Goal: Task Accomplishment & Management: Manage account settings

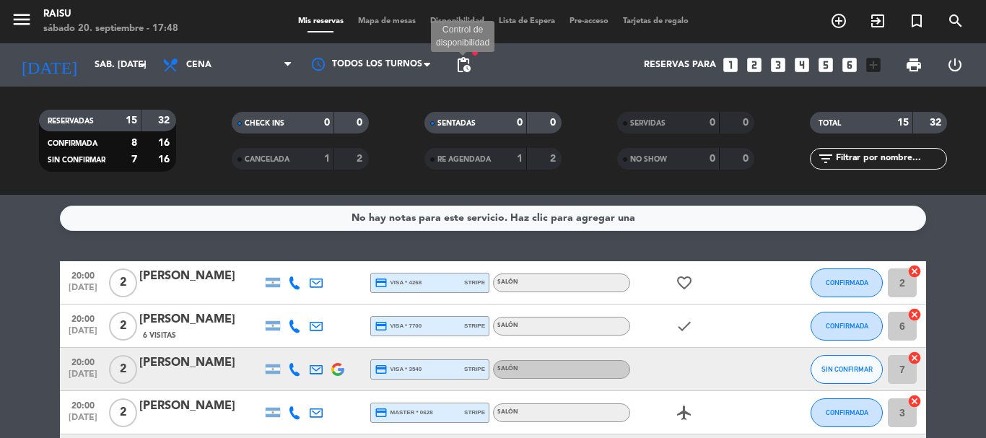
click at [464, 71] on span "pending_actions" at bounding box center [463, 64] width 17 height 17
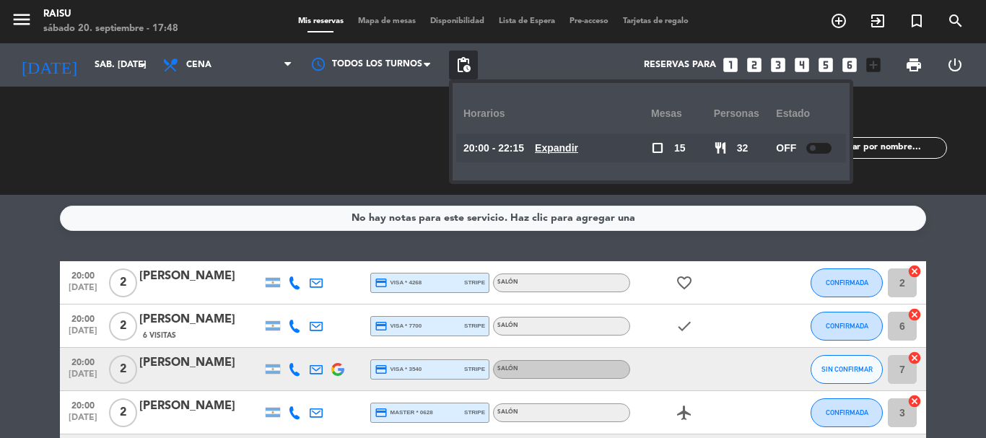
click at [464, 71] on span "pending_actions" at bounding box center [463, 64] width 17 height 17
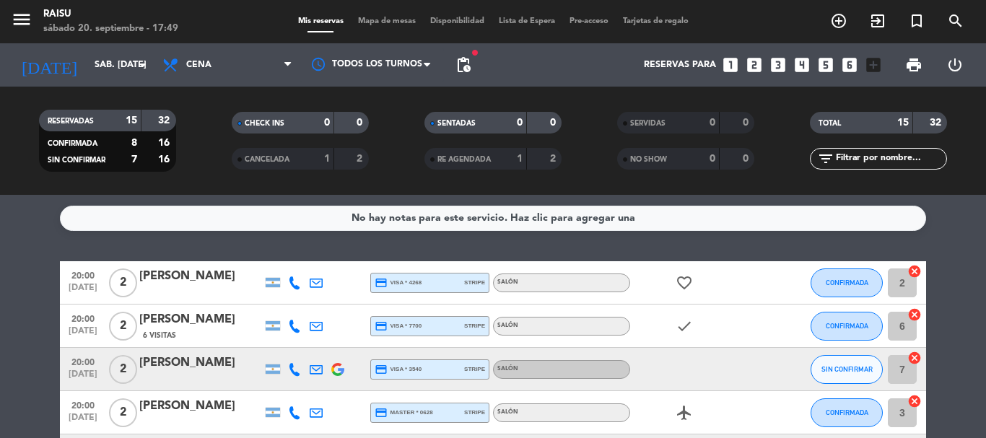
click at [467, 74] on span "pending_actions" at bounding box center [463, 65] width 29 height 29
click at [469, 65] on span "pending_actions" at bounding box center [463, 64] width 17 height 17
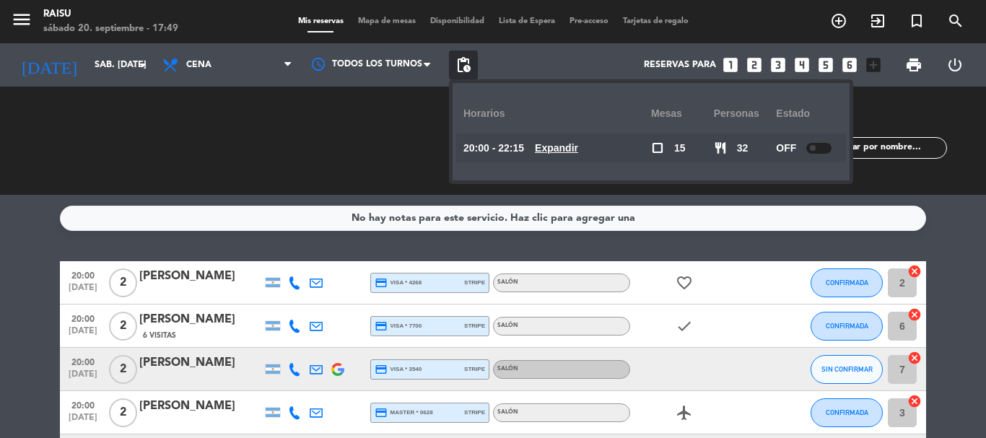
click at [469, 65] on span "pending_actions" at bounding box center [463, 64] width 17 height 17
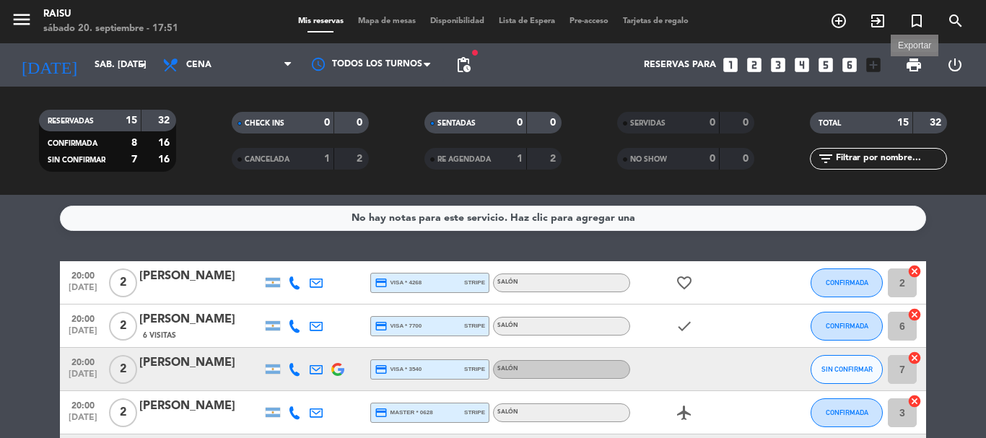
click at [913, 64] on span "print" at bounding box center [914, 64] width 17 height 17
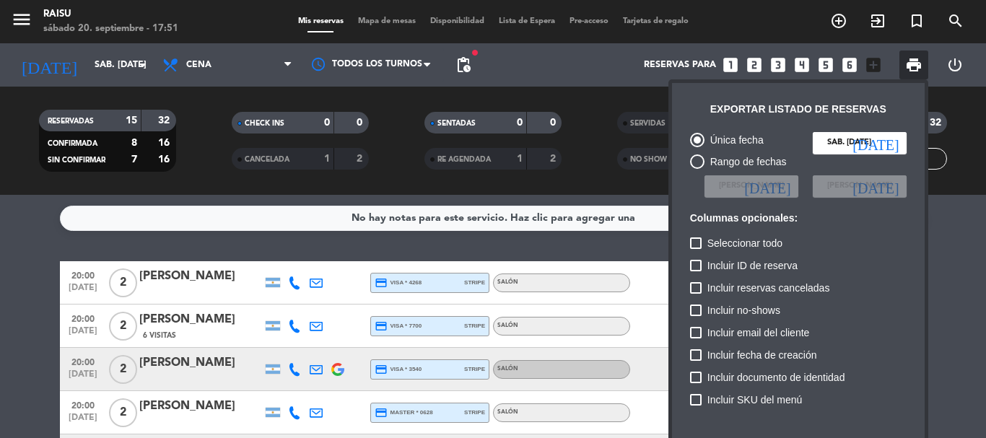
scroll to position [88, 0]
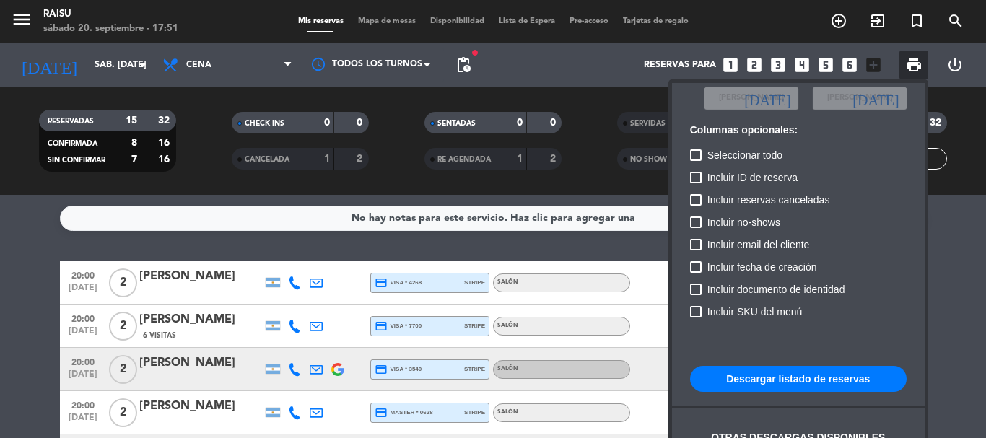
click at [784, 373] on button "Descargar listado de reservas" at bounding box center [798, 379] width 217 height 26
click at [0, 272] on div at bounding box center [493, 219] width 986 height 438
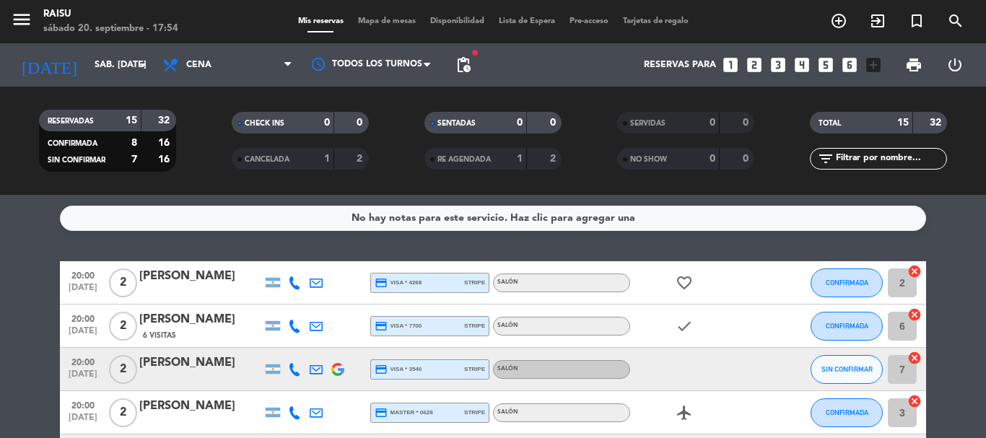
click at [295, 282] on icon at bounding box center [294, 283] width 13 height 13
click at [302, 262] on span "content_paste" at bounding box center [307, 258] width 11 height 11
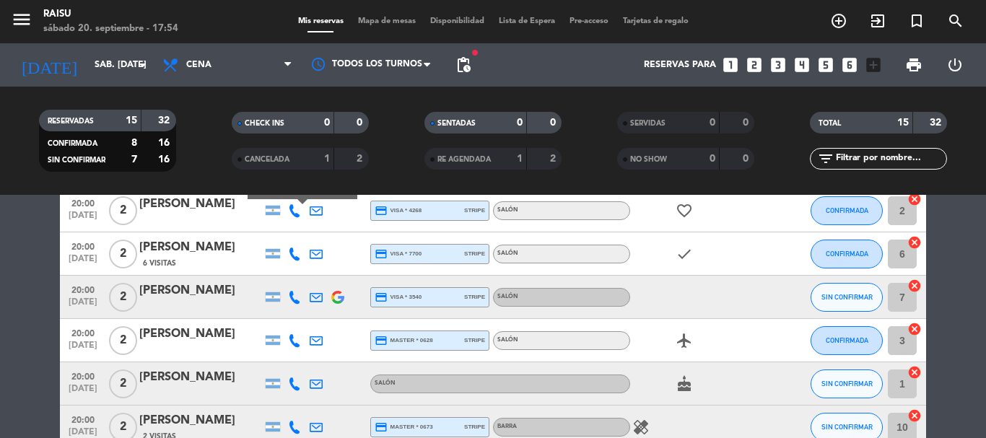
click at [293, 254] on icon at bounding box center [294, 254] width 13 height 13
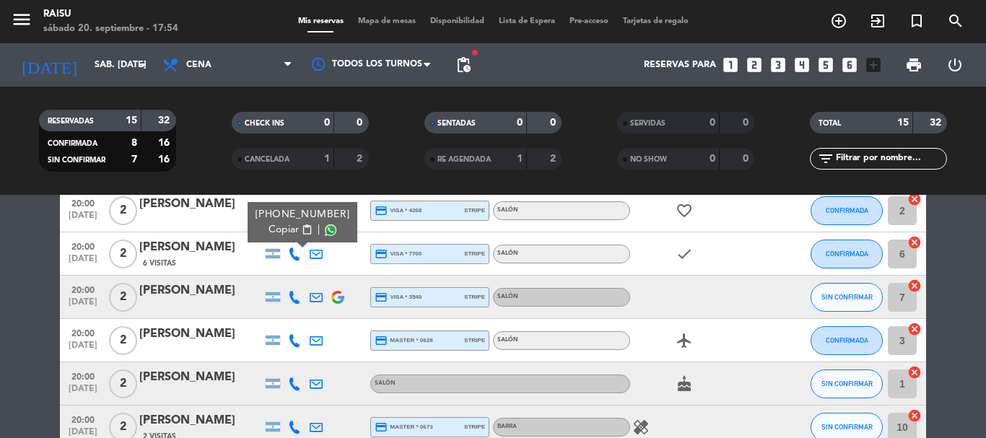
click at [296, 235] on button "Copiar content_paste" at bounding box center [291, 229] width 44 height 15
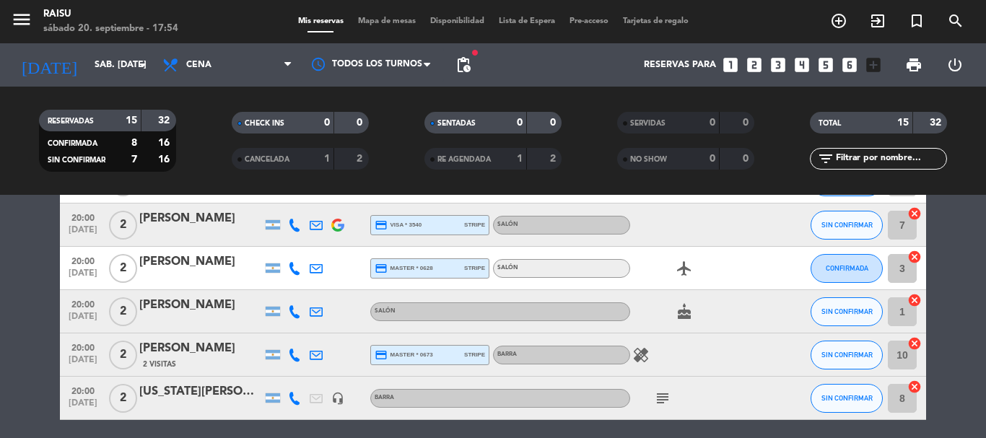
click at [291, 225] on icon at bounding box center [294, 225] width 13 height 13
click at [291, 201] on span "Copiar" at bounding box center [279, 201] width 30 height 15
click at [295, 272] on icon at bounding box center [294, 268] width 13 height 13
click at [302, 246] on span "content_paste" at bounding box center [307, 244] width 11 height 11
click at [294, 307] on icon at bounding box center [294, 311] width 13 height 13
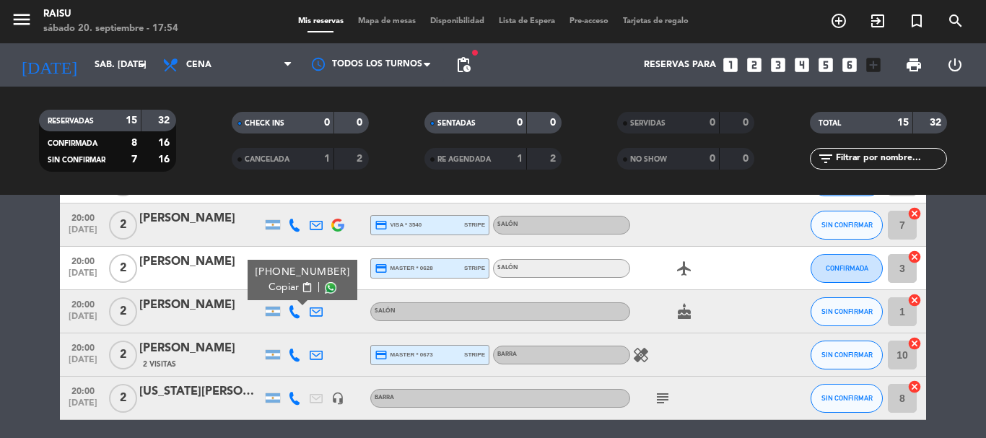
click at [292, 279] on div "[PHONE_NUMBER]" at bounding box center [303, 272] width 95 height 15
click at [302, 284] on span "content_paste" at bounding box center [307, 287] width 11 height 11
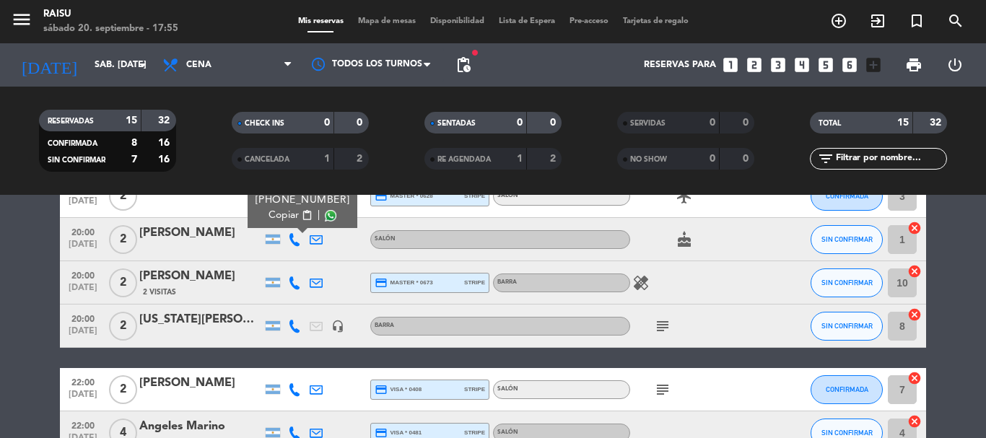
click at [297, 284] on icon at bounding box center [294, 283] width 13 height 13
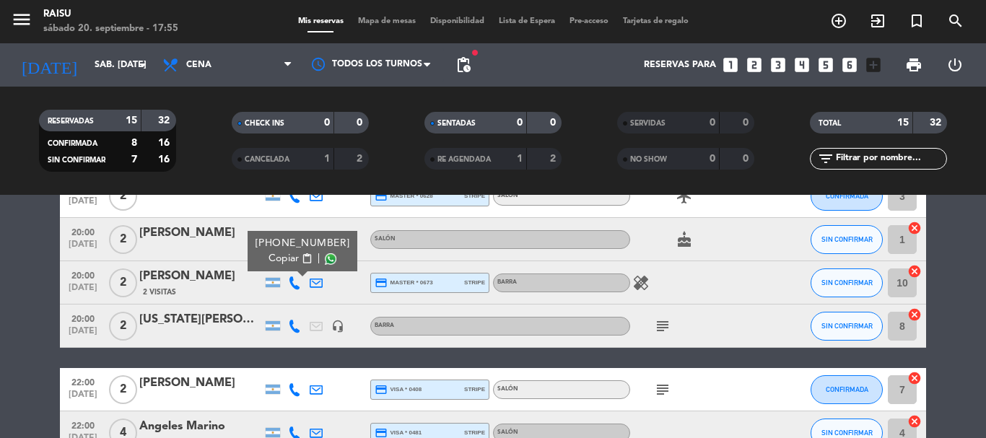
click at [302, 263] on span "content_paste" at bounding box center [307, 258] width 11 height 11
click at [292, 329] on icon at bounding box center [294, 326] width 13 height 13
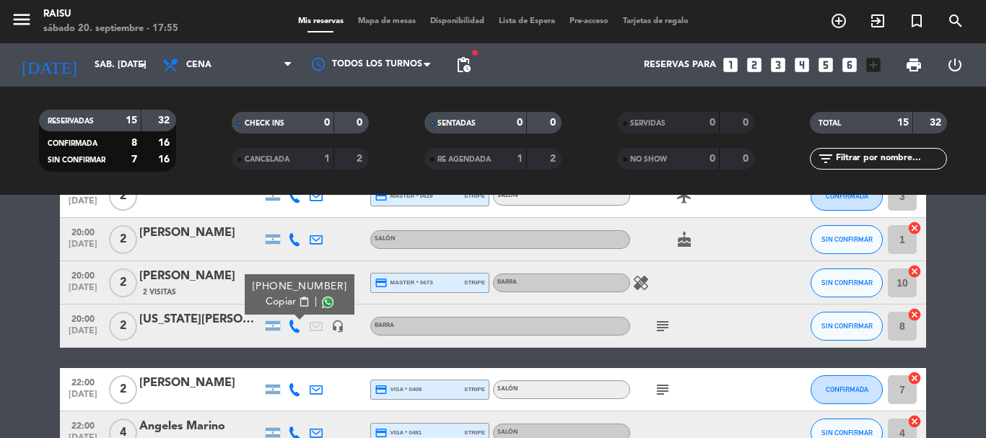
click at [285, 305] on span "Copiar" at bounding box center [281, 302] width 30 height 15
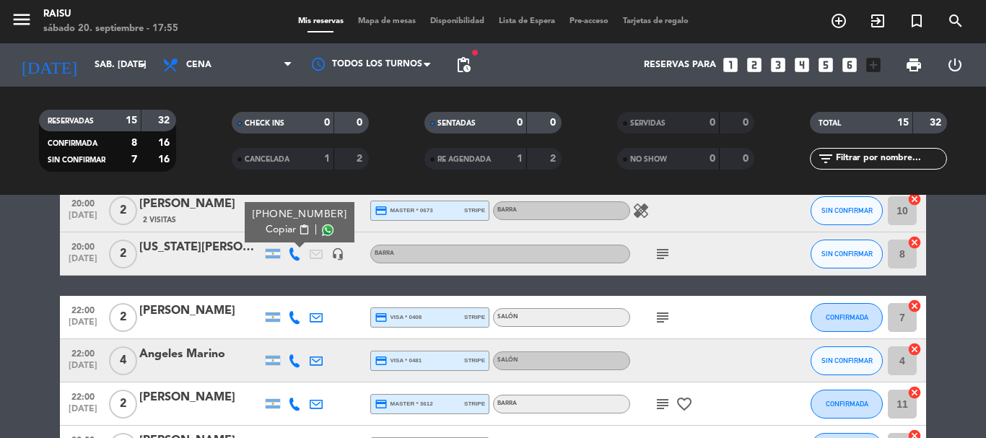
scroll to position [361, 0]
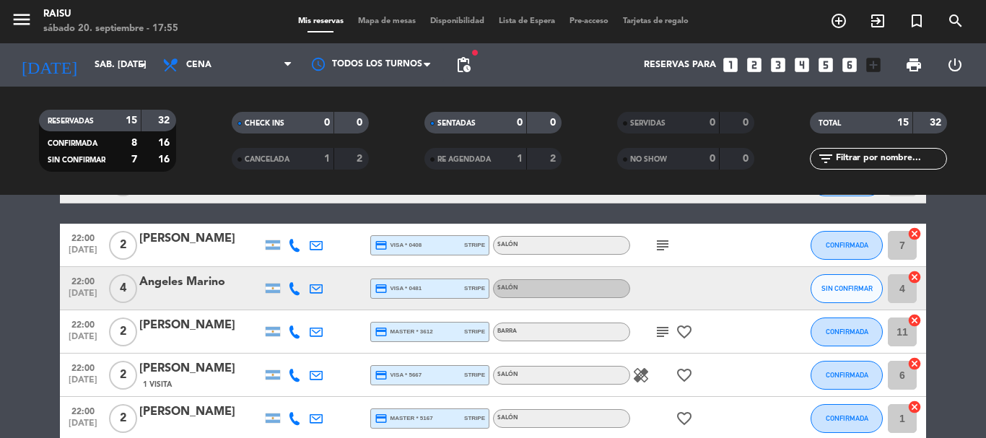
click at [290, 247] on icon at bounding box center [294, 245] width 13 height 13
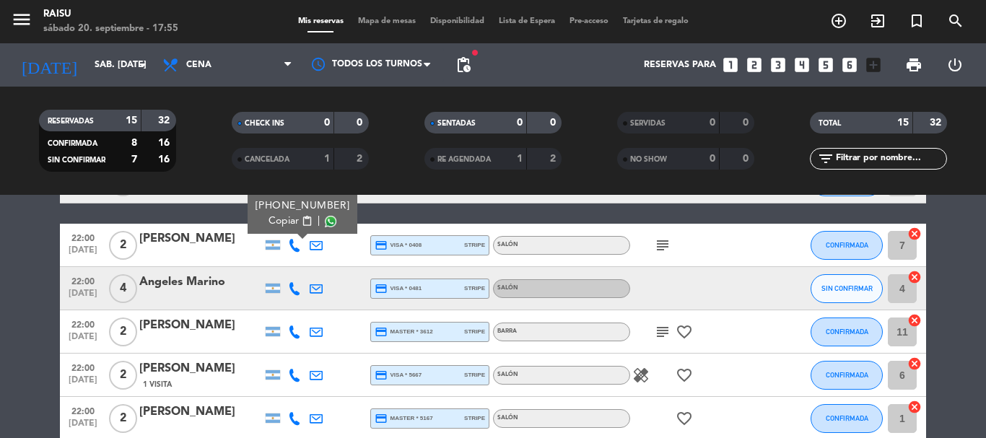
click at [287, 225] on span "Copiar" at bounding box center [284, 221] width 30 height 15
click at [293, 288] on icon at bounding box center [294, 288] width 13 height 13
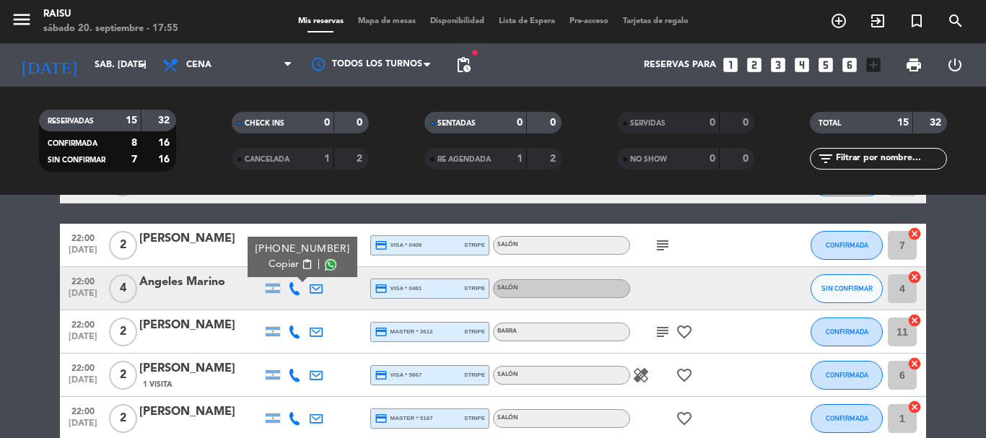
click at [302, 264] on span "content_paste" at bounding box center [307, 264] width 11 height 11
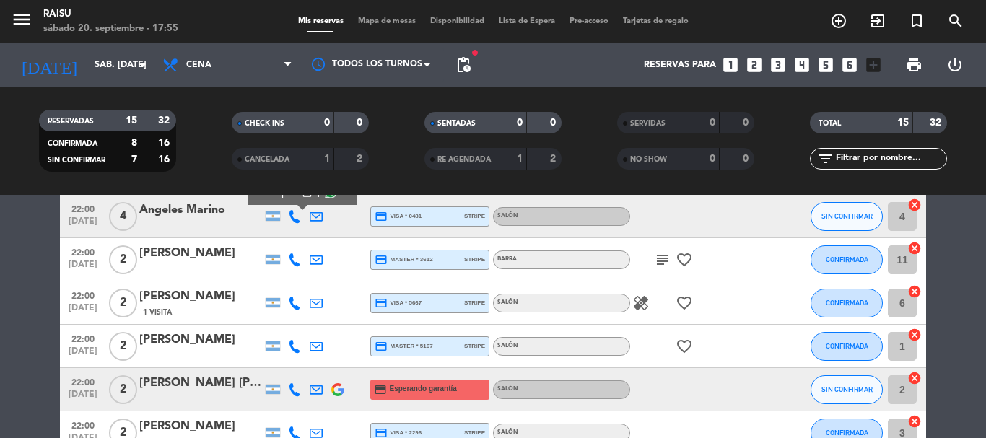
click at [294, 262] on icon at bounding box center [294, 259] width 13 height 13
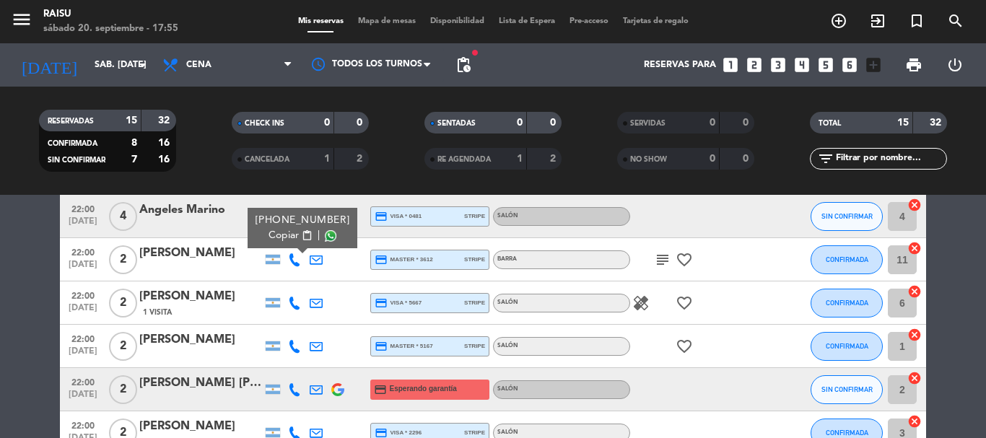
click at [290, 240] on span "Copiar" at bounding box center [284, 235] width 30 height 15
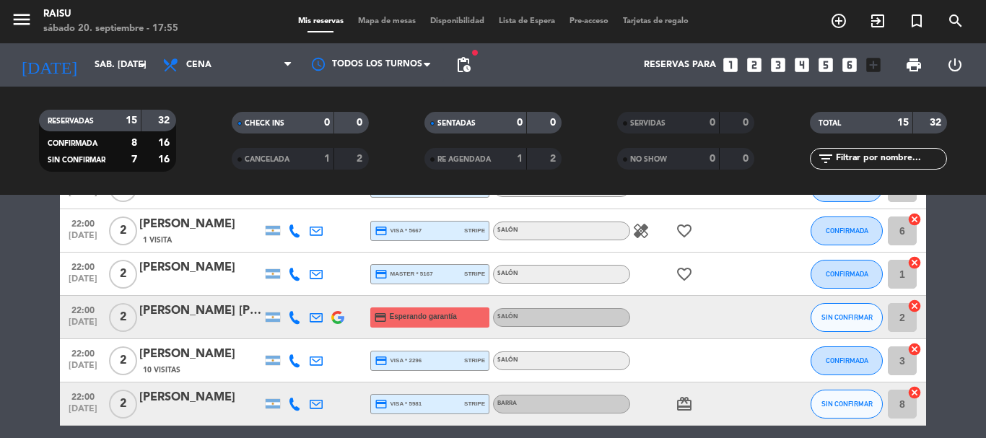
click at [290, 231] on icon at bounding box center [294, 231] width 13 height 13
click at [302, 208] on span "content_paste" at bounding box center [307, 206] width 11 height 11
click at [292, 273] on icon at bounding box center [294, 274] width 13 height 13
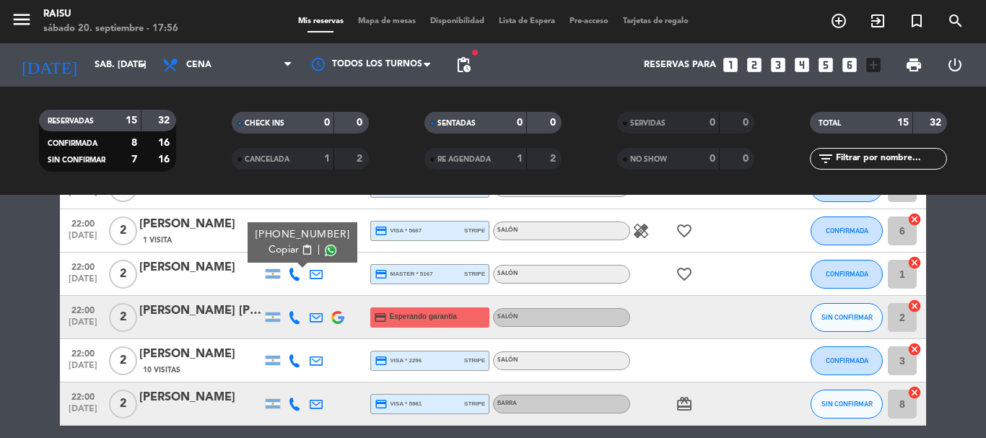
click at [302, 254] on span "content_paste" at bounding box center [307, 250] width 11 height 11
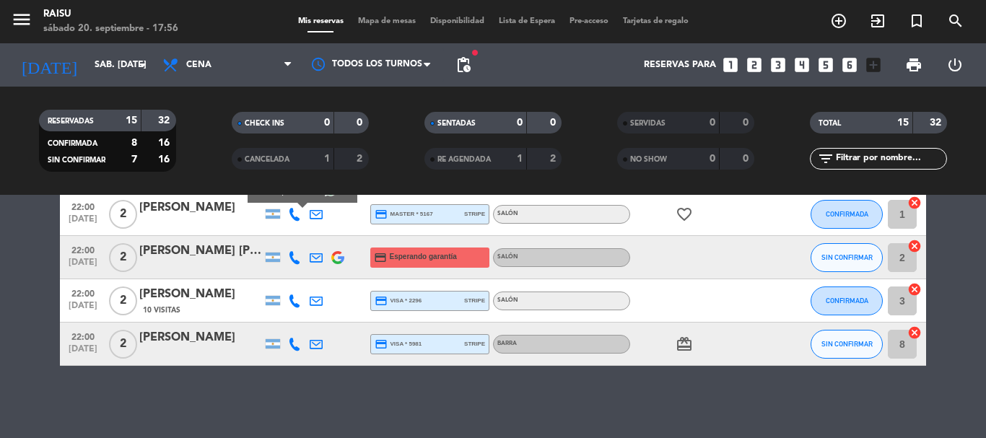
click at [292, 261] on icon at bounding box center [294, 257] width 13 height 13
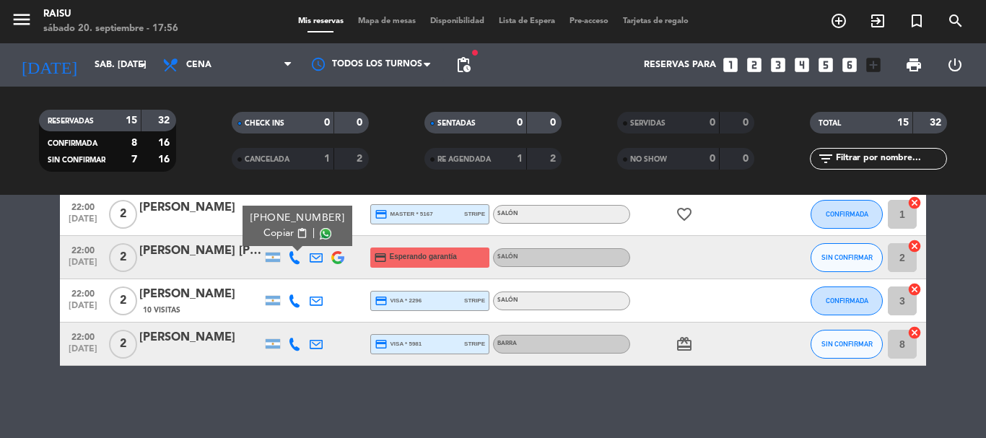
click at [290, 233] on span "Copiar" at bounding box center [279, 233] width 30 height 15
click at [298, 302] on icon at bounding box center [294, 301] width 13 height 13
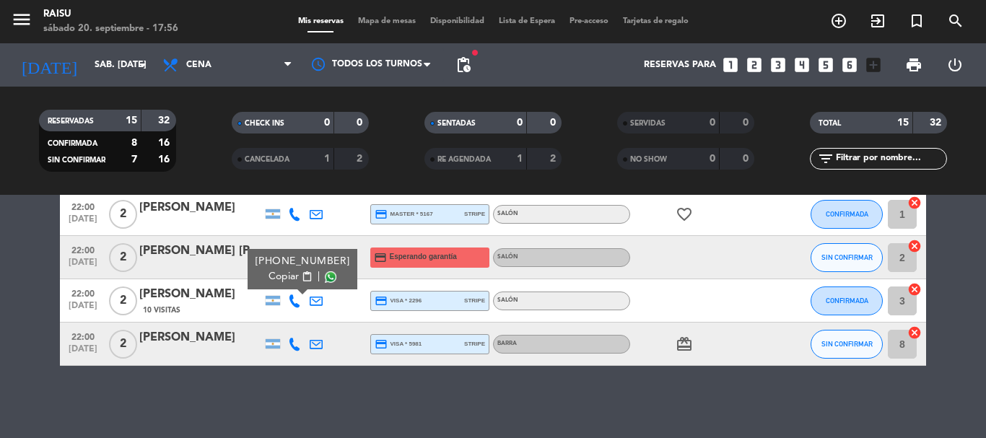
click at [302, 278] on span "content_paste" at bounding box center [307, 277] width 11 height 11
click at [290, 344] on icon at bounding box center [294, 344] width 13 height 13
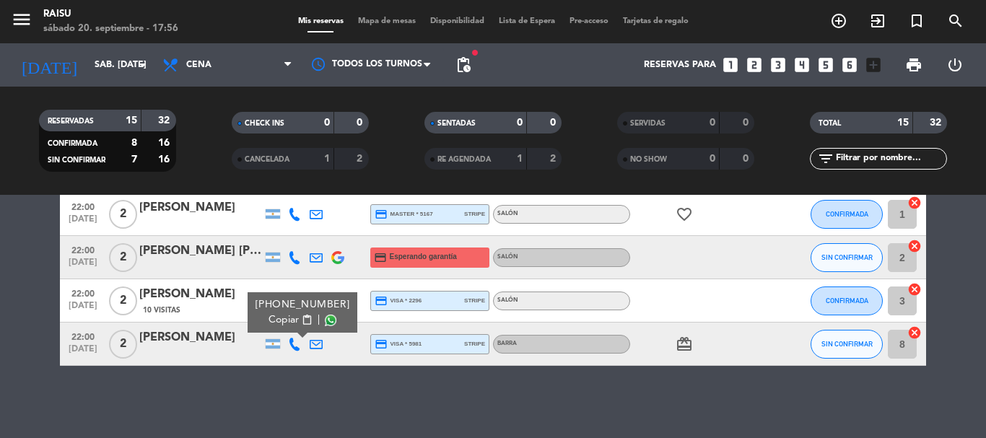
click at [285, 314] on span "Copiar" at bounding box center [284, 320] width 30 height 15
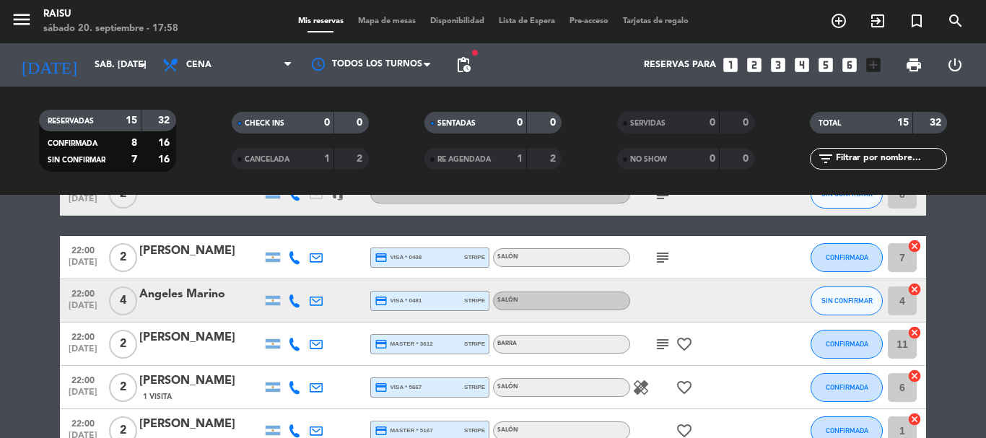
click at [645, 389] on icon "healing" at bounding box center [641, 387] width 17 height 17
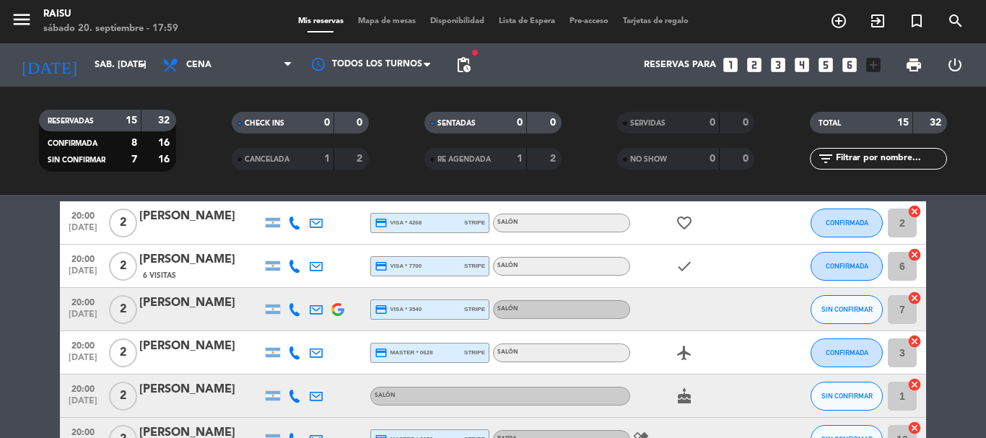
scroll to position [132, 0]
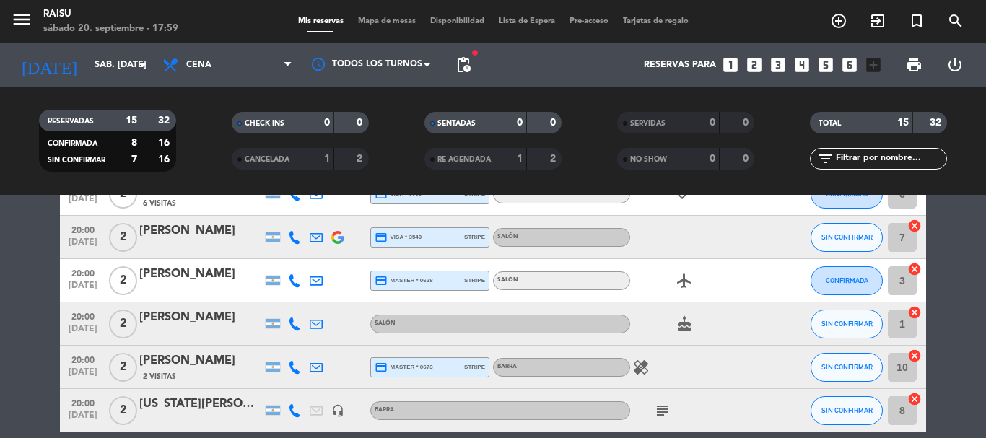
click at [648, 379] on div "healing" at bounding box center [695, 367] width 130 height 43
click at [648, 374] on icon "healing" at bounding box center [641, 367] width 17 height 17
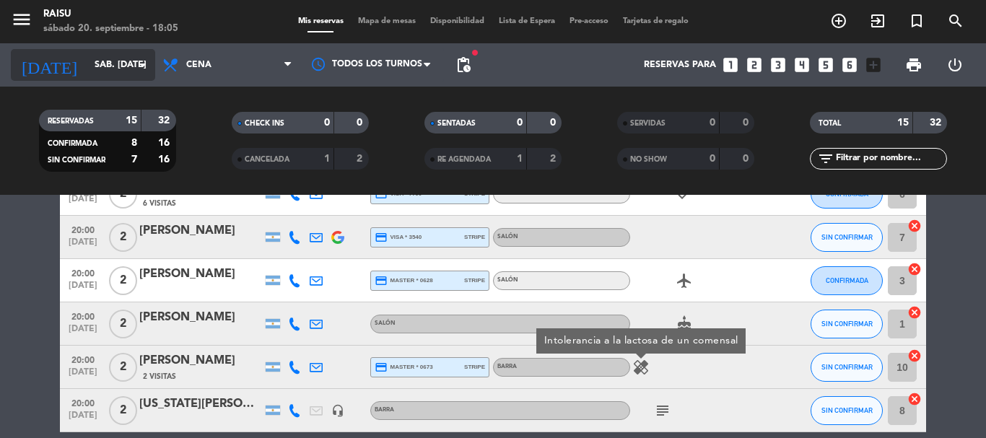
click at [129, 70] on input "sáb. [DATE]" at bounding box center [148, 65] width 122 height 25
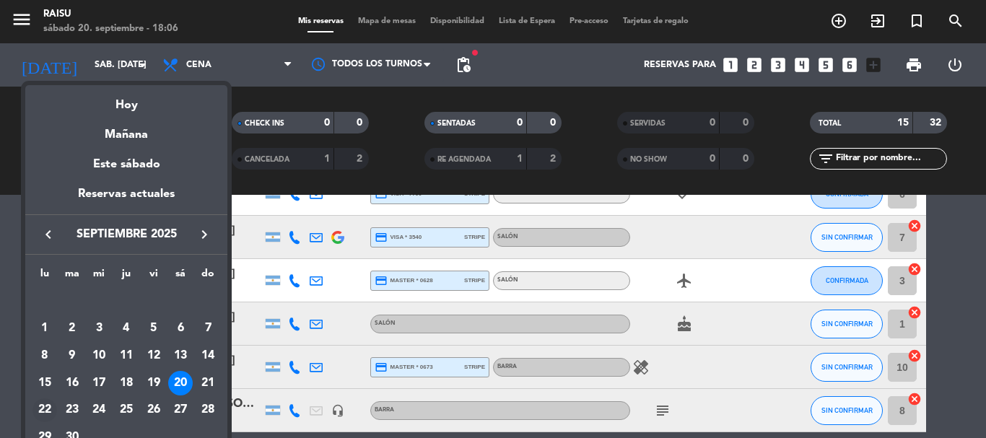
click at [47, 408] on div "22" at bounding box center [44, 411] width 25 height 25
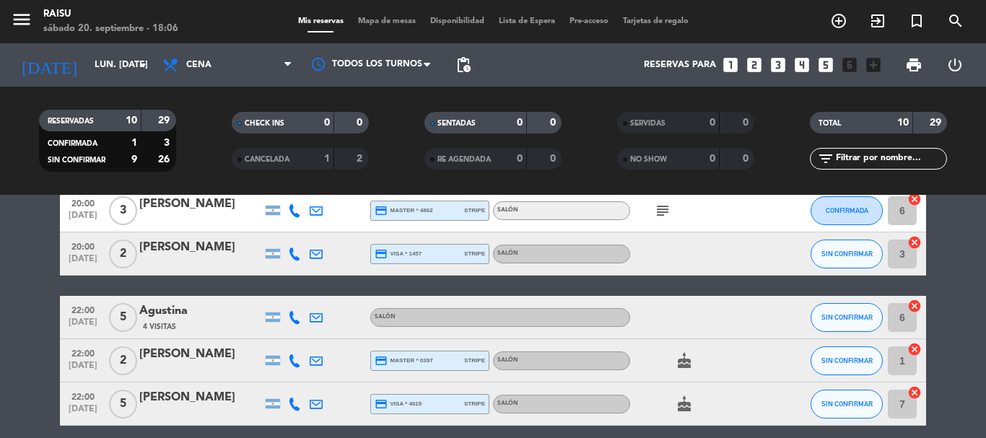
scroll to position [349, 0]
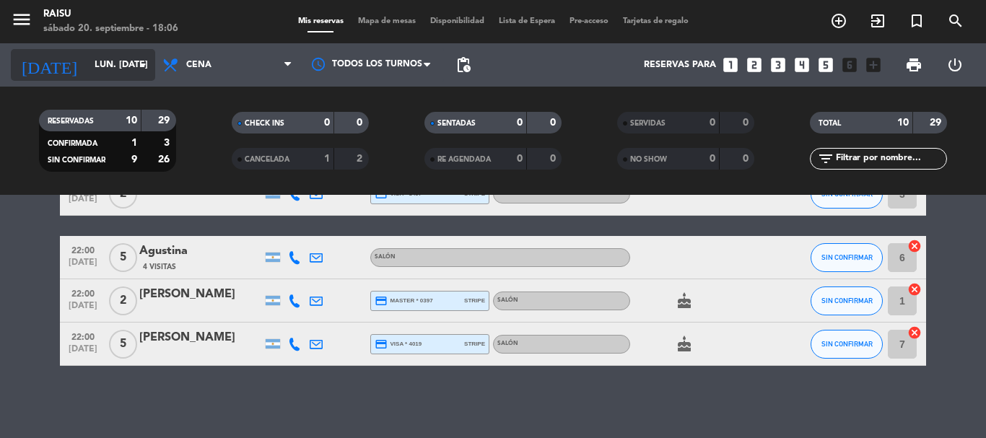
click at [139, 56] on icon "arrow_drop_down" at bounding box center [142, 64] width 17 height 17
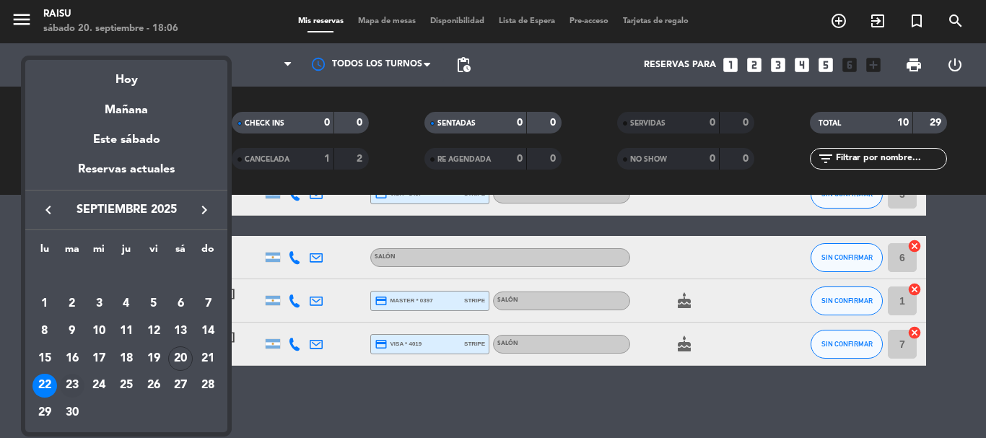
click at [71, 388] on div "23" at bounding box center [72, 386] width 25 height 25
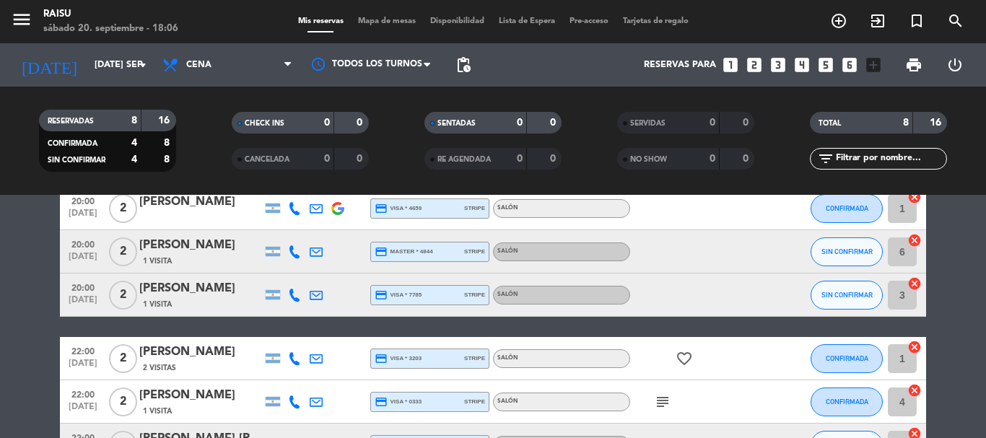
scroll to position [0, 0]
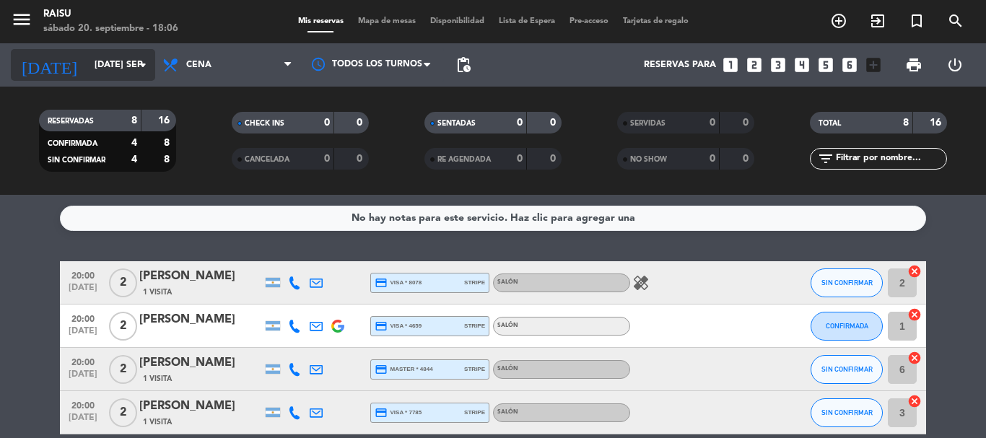
click at [134, 64] on input "[DATE] sep." at bounding box center [148, 65] width 122 height 25
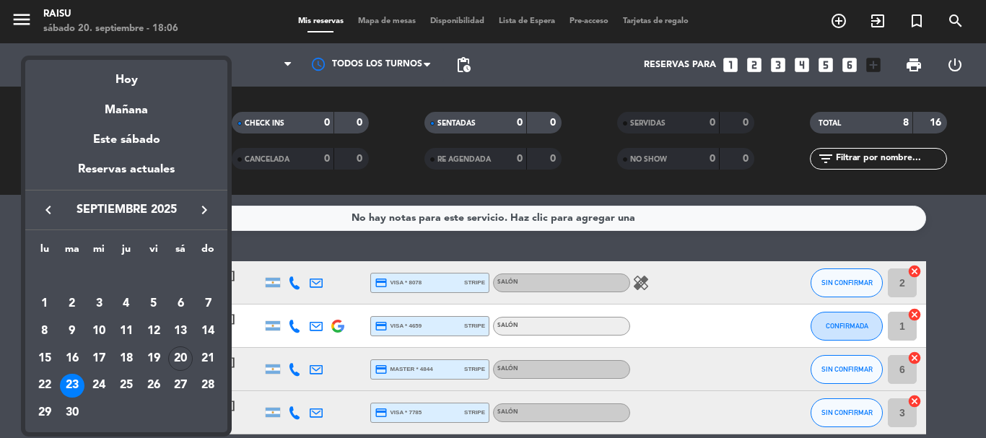
click at [264, 72] on div at bounding box center [493, 219] width 986 height 438
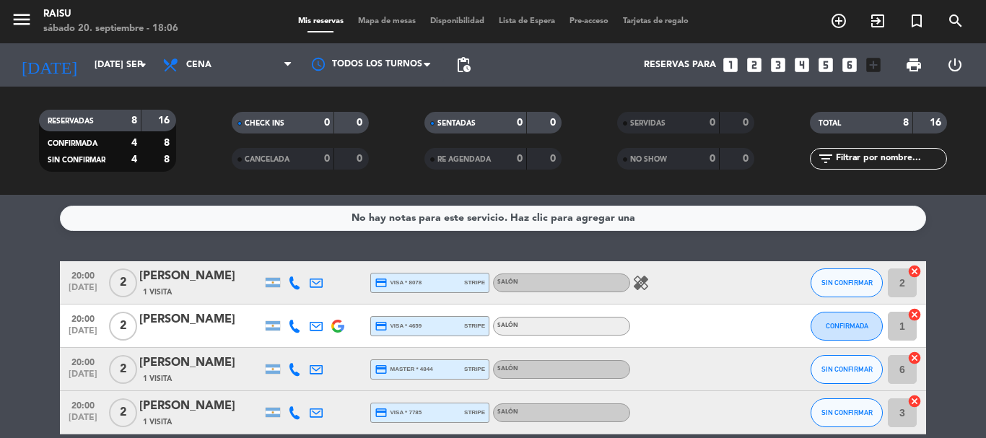
click at [264, 72] on span "Cena" at bounding box center [227, 65] width 144 height 32
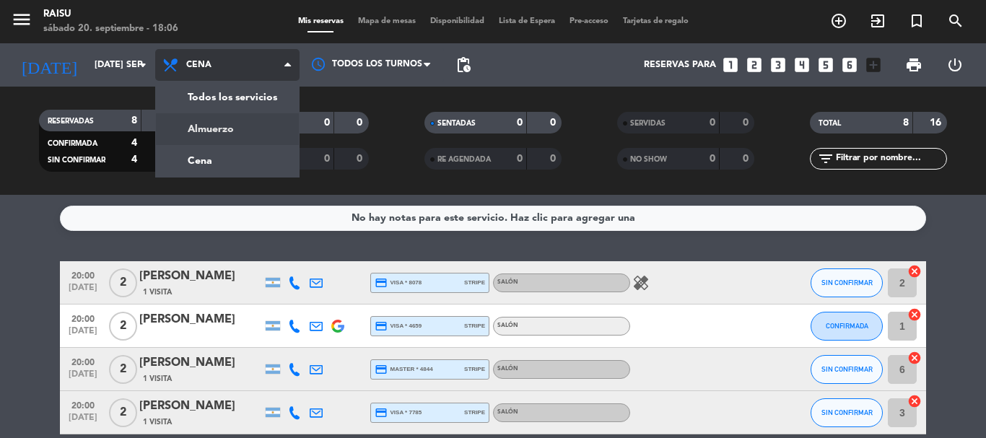
click at [238, 118] on div "menu Raisu sábado 20. septiembre - 18:06 Mis reservas Mapa de mesas Disponibili…" at bounding box center [493, 97] width 986 height 195
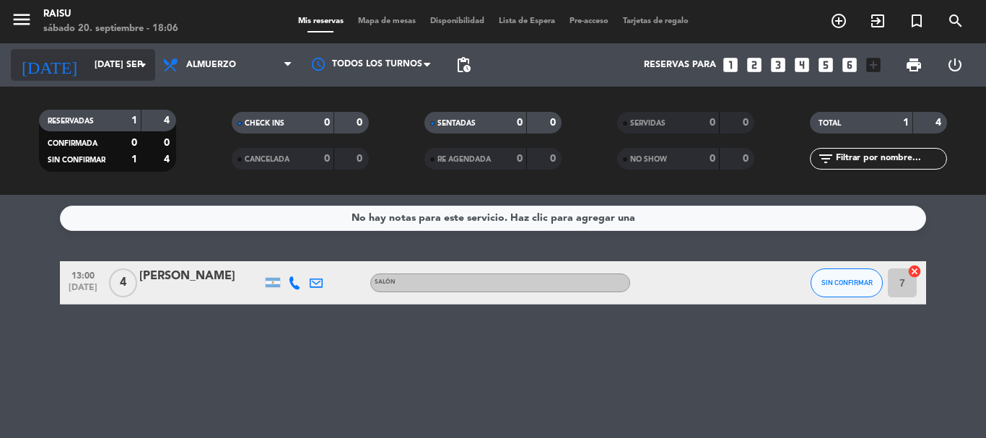
click at [141, 68] on icon "arrow_drop_down" at bounding box center [142, 64] width 17 height 17
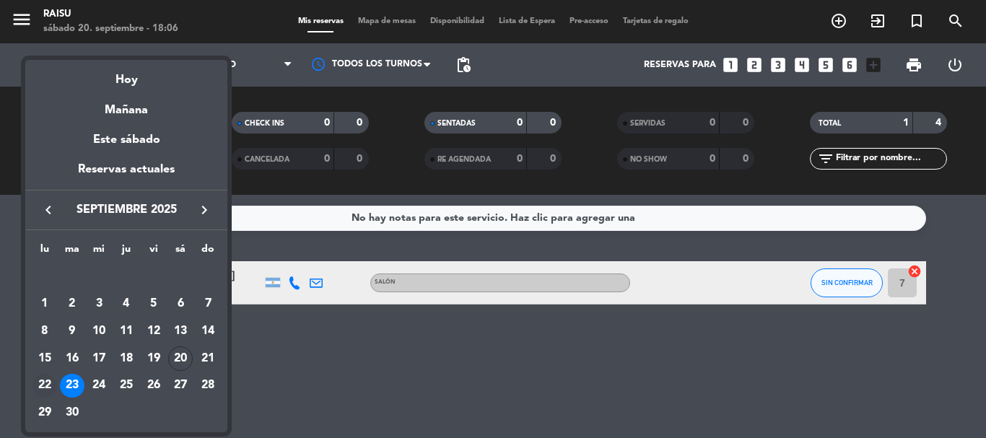
click at [43, 383] on div "22" at bounding box center [44, 386] width 25 height 25
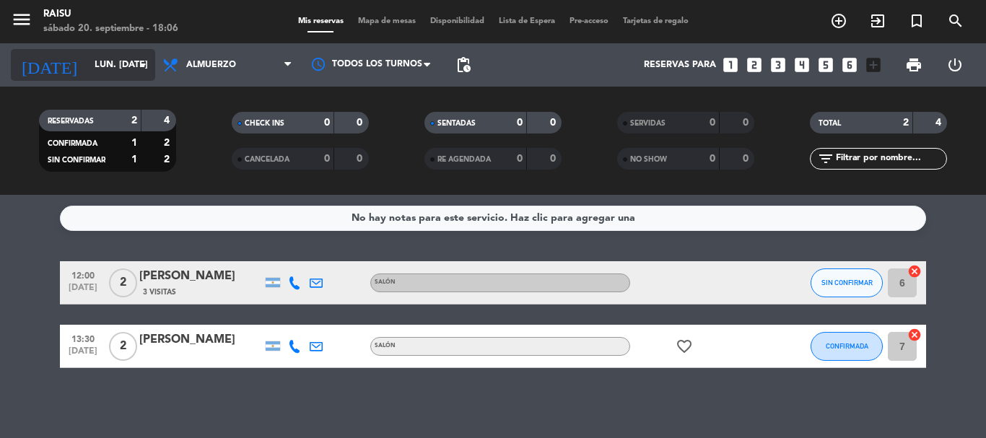
click at [130, 67] on input "lun. [DATE]" at bounding box center [148, 65] width 122 height 25
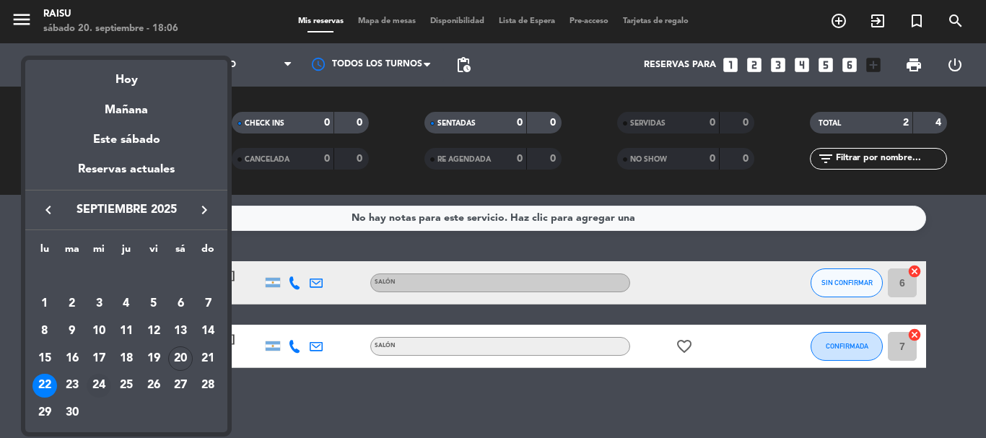
click at [105, 385] on div "24" at bounding box center [99, 386] width 25 height 25
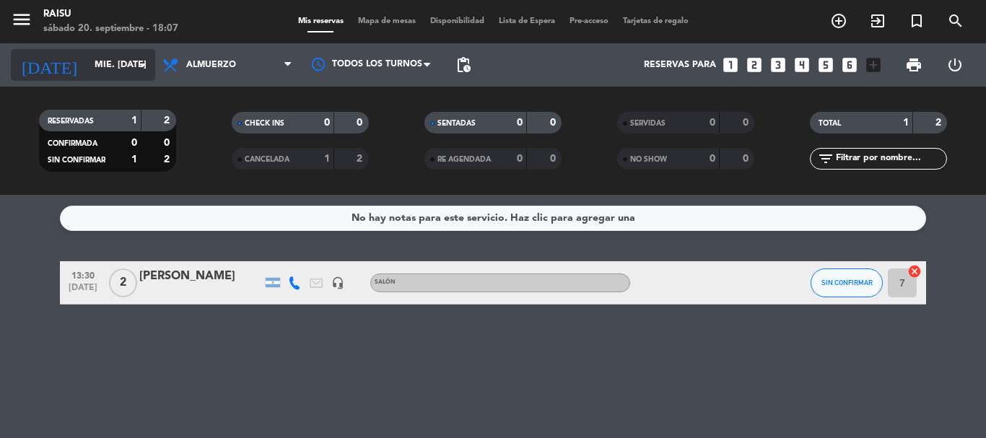
click at [134, 64] on icon "arrow_drop_down" at bounding box center [142, 64] width 17 height 17
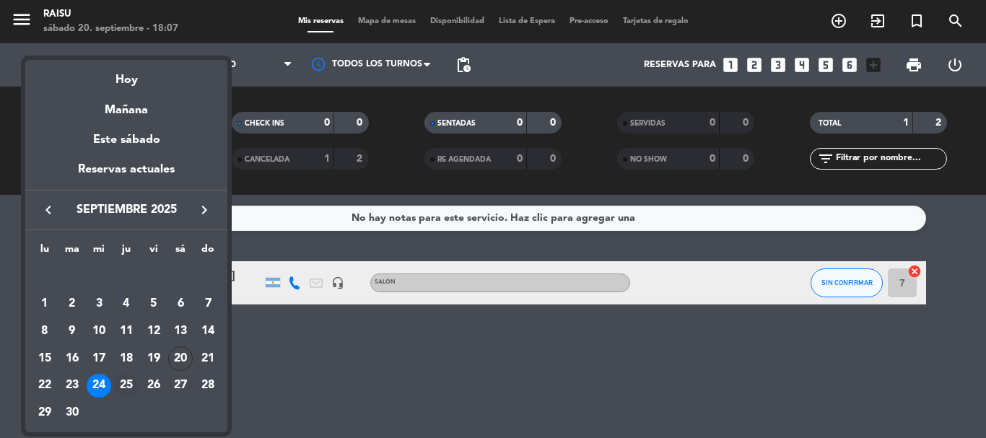
click at [127, 378] on div "25" at bounding box center [126, 386] width 25 height 25
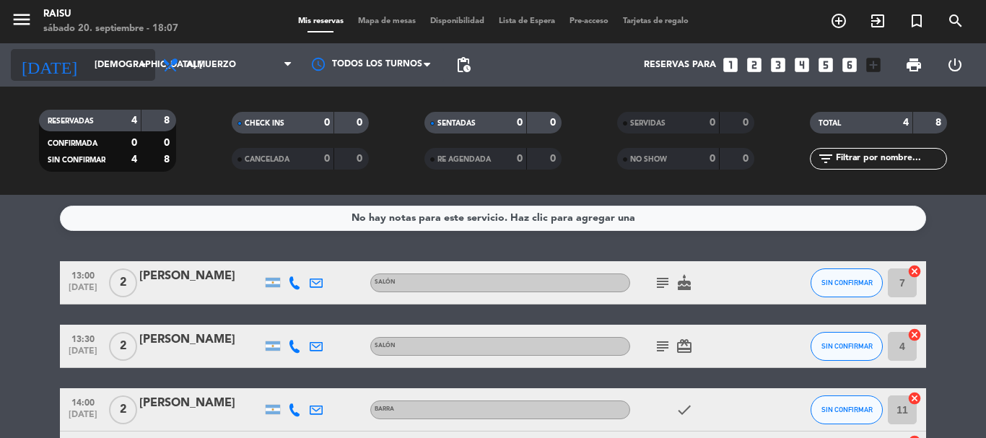
click at [142, 64] on icon "arrow_drop_down" at bounding box center [142, 64] width 17 height 17
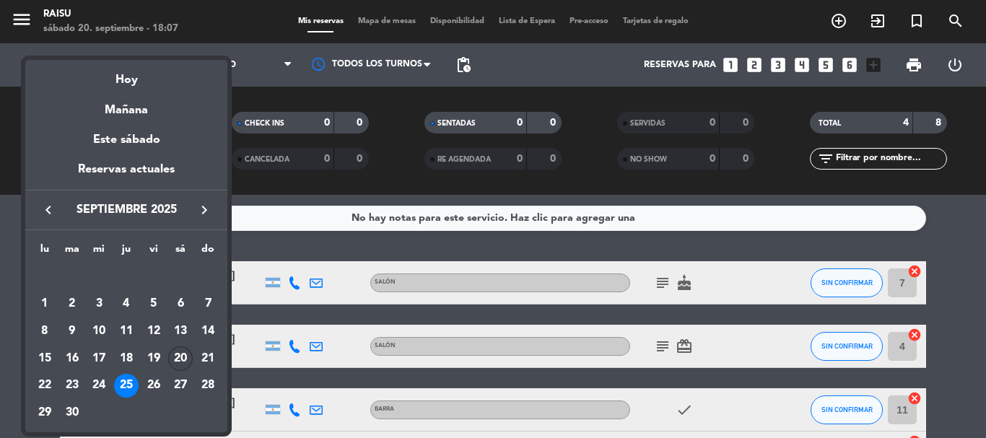
click at [173, 359] on div "20" at bounding box center [180, 359] width 25 height 25
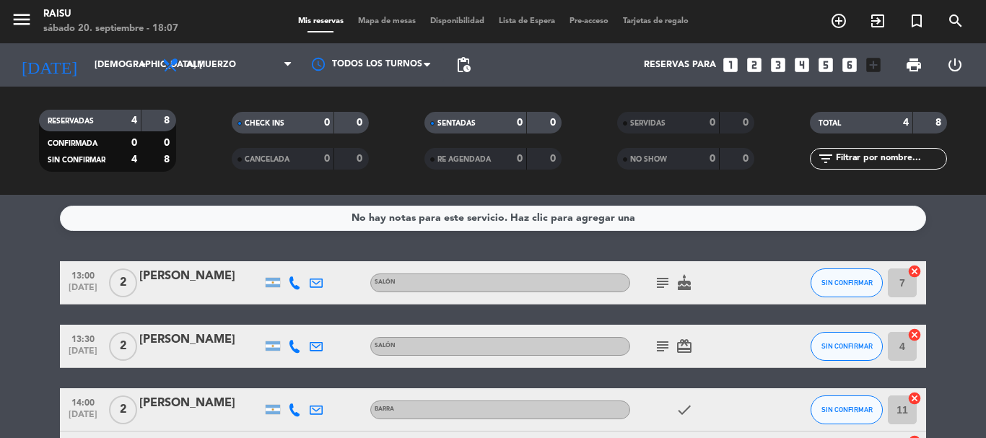
type input "sáb. [DATE]"
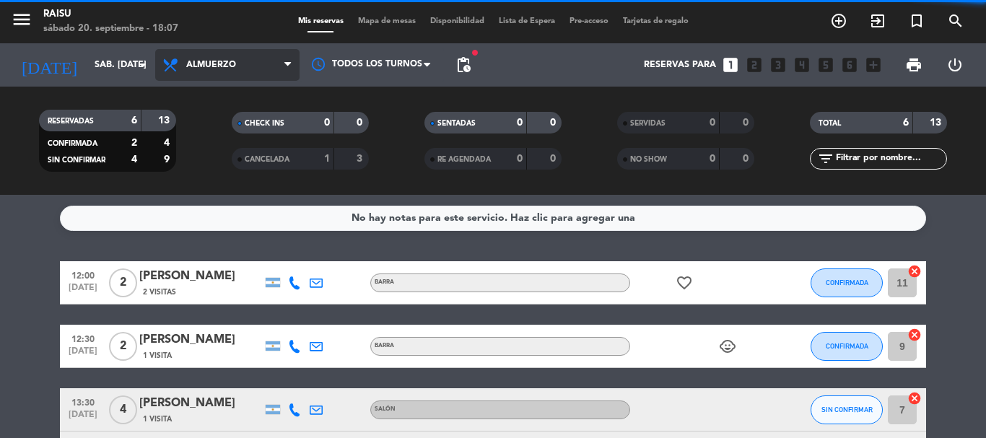
click at [223, 75] on span "Almuerzo" at bounding box center [227, 65] width 144 height 32
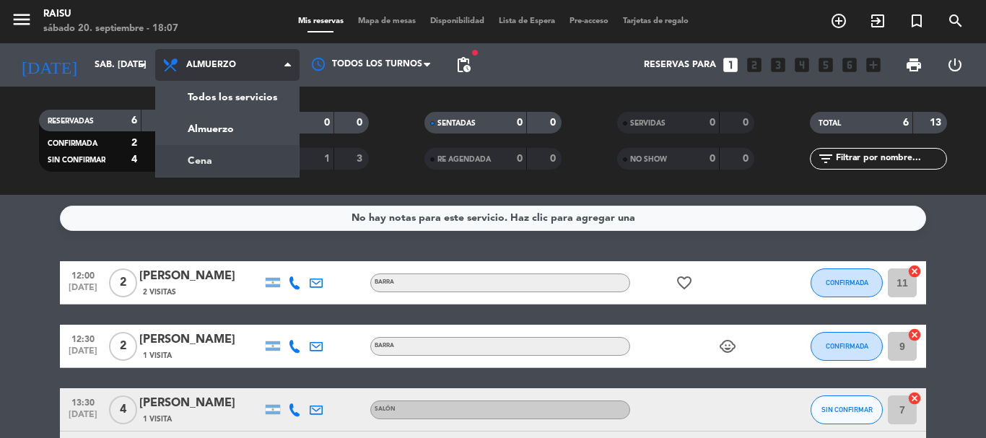
click at [217, 151] on div "menu Raisu sábado 20. septiembre - 18:07 Mis reservas Mapa de mesas Disponibili…" at bounding box center [493, 97] width 986 height 195
